Goal: Answer question/provide support: Share knowledge or assist other users

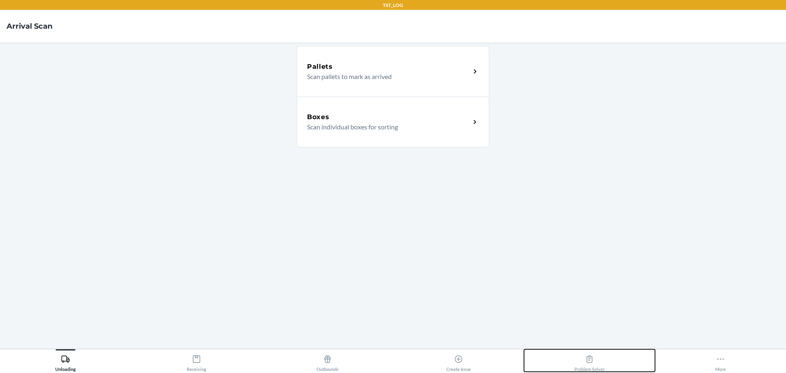
click at [587, 360] on icon at bounding box center [590, 358] width 6 height 7
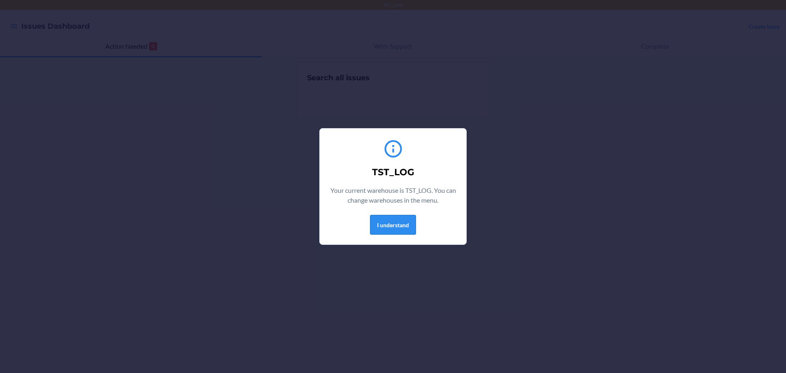
click at [374, 225] on button "I understand" at bounding box center [393, 225] width 46 height 20
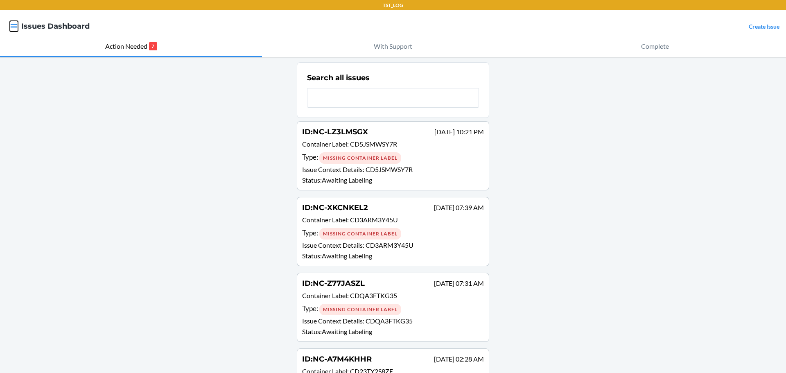
click at [10, 25] on icon "button" at bounding box center [14, 26] width 8 height 8
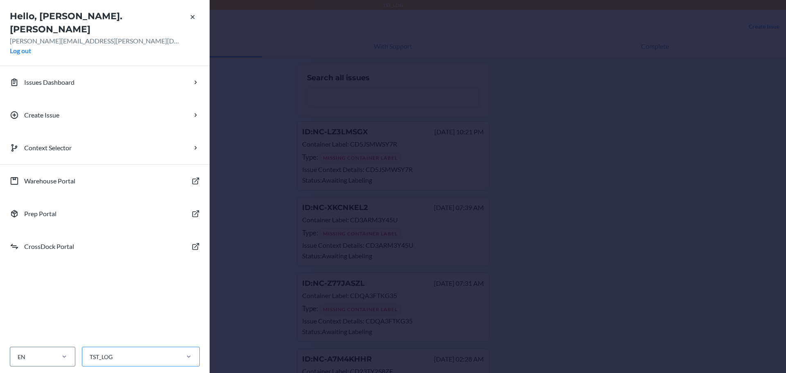
click at [136, 351] on div "TST_LOG" at bounding box center [130, 357] width 96 height 14
click at [90, 353] on input "TST_LOG" at bounding box center [89, 357] width 1 height 9
click at [127, 301] on div "PRO_ORD" at bounding box center [143, 304] width 110 height 17
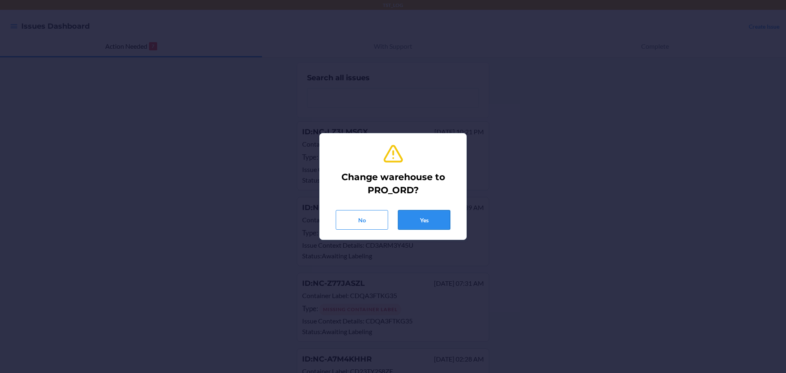
click at [413, 219] on button "Yes" at bounding box center [424, 220] width 52 height 20
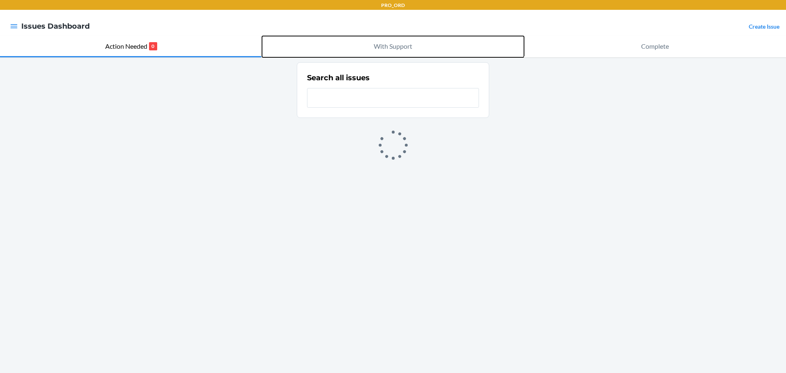
click at [384, 44] on p "With Support" at bounding box center [393, 46] width 38 height 10
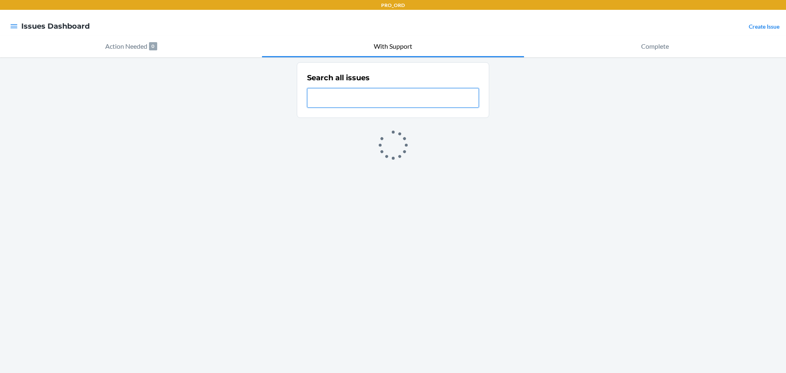
click at [326, 97] on input "text" at bounding box center [393, 98] width 172 height 20
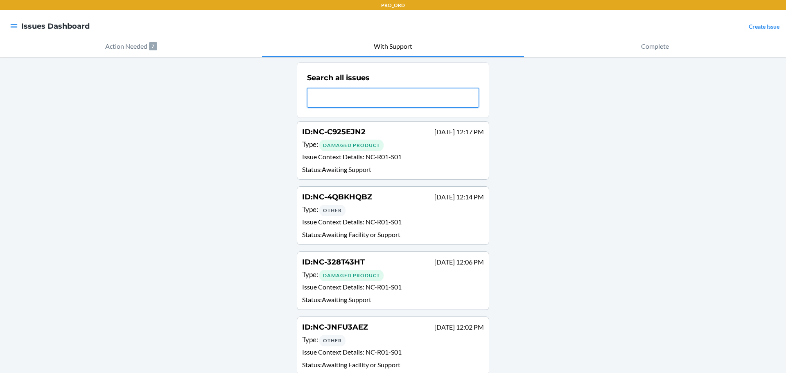
paste input "NC-G9GR6NUS"
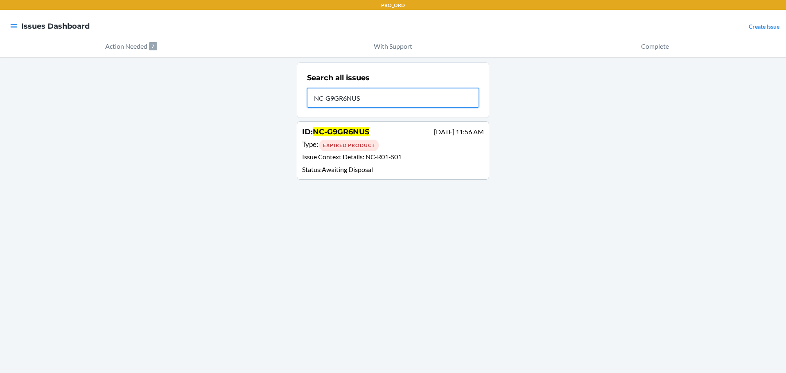
type input "NC-G9GR6NUS"
click at [391, 136] on div "ID : NC-G9GR6NUS Sep 17 11:56 AM" at bounding box center [393, 133] width 182 height 12
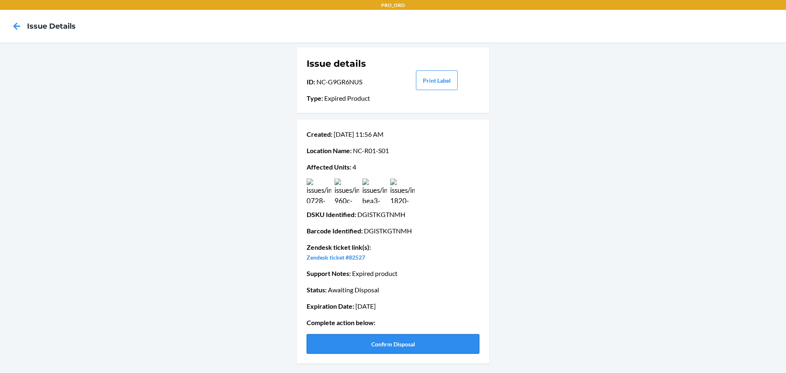
drag, startPoint x: 395, startPoint y: 344, endPoint x: 398, endPoint y: 340, distance: 4.9
click at [395, 344] on button "Confirm Disposal" at bounding box center [393, 344] width 173 height 20
